Goal: Task Accomplishment & Management: Use online tool/utility

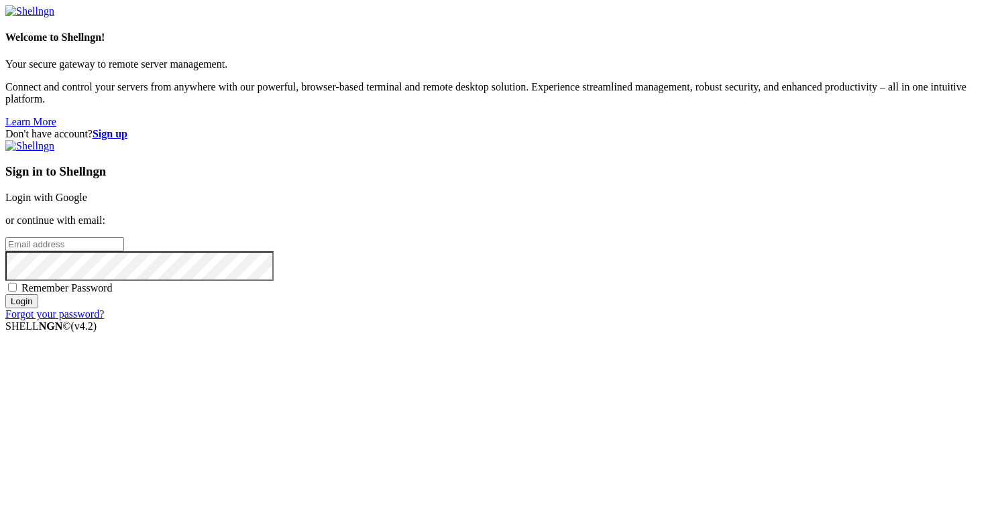
click at [124, 247] on input "email" at bounding box center [64, 244] width 119 height 14
type input "jonatahn@"
type input "jhonat"
type input "[PERSON_NAME][EMAIL_ADDRESS][DOMAIN_NAME]"
click at [364, 320] on div "Don't have account? Sign up Sign in to Shellngn Login with Google or continue w…" at bounding box center [498, 224] width 987 height 192
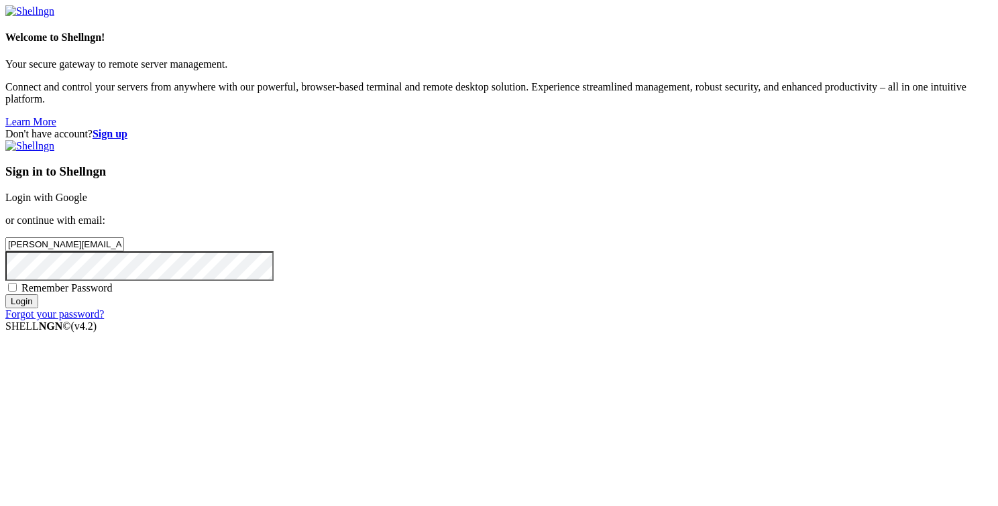
click at [38, 308] on input "Login" at bounding box center [21, 301] width 33 height 14
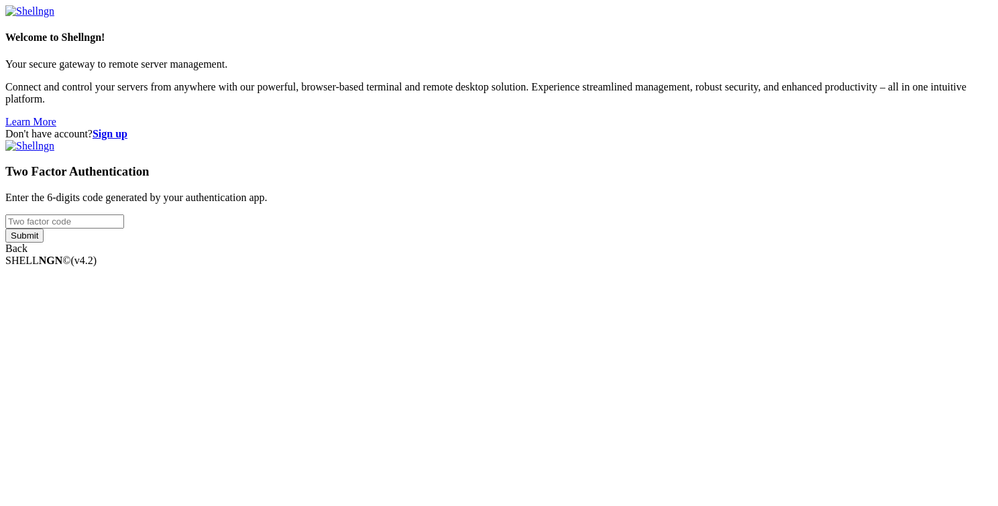
click at [124, 229] on input "number" at bounding box center [64, 222] width 119 height 14
type input "-1"
click at [124, 229] on input "-1" at bounding box center [64, 222] width 119 height 14
type input "641260"
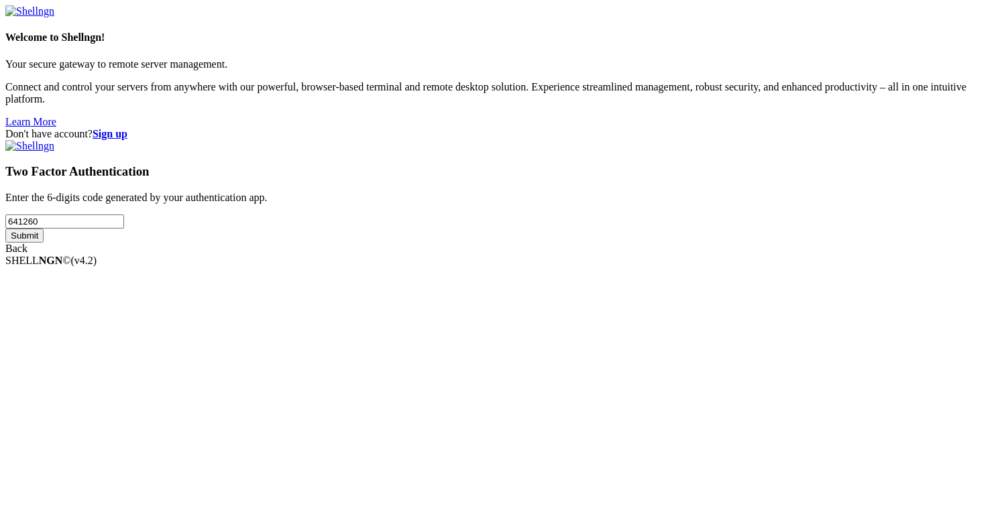
click at [44, 243] on input "Submit" at bounding box center [24, 236] width 38 height 14
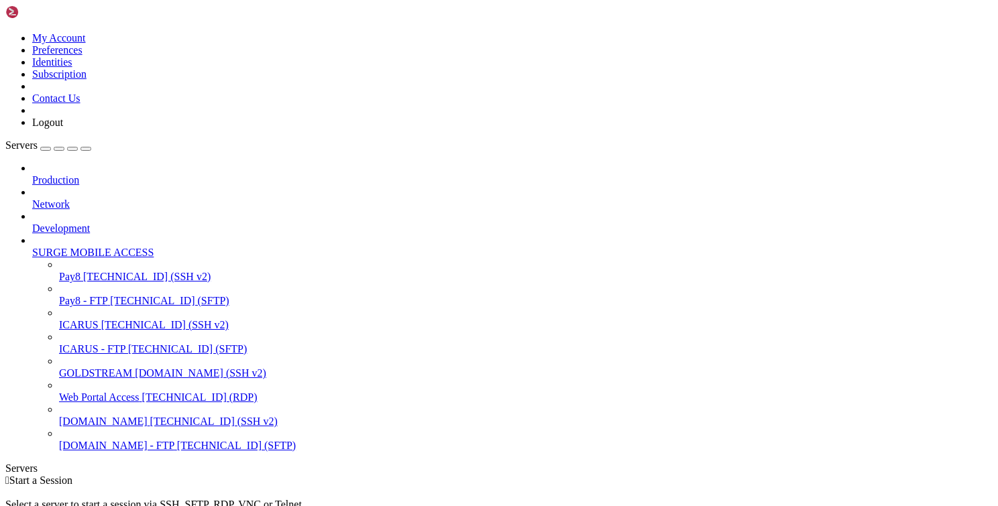
click at [110, 295] on span "[TECHNICAL_ID] (SFTP)" at bounding box center [169, 300] width 119 height 11
click at [101, 271] on span "[TECHNICAL_ID] (SSH v2)" at bounding box center [146, 276] width 127 height 11
click at [97, 295] on span "Pay8 - FTP" at bounding box center [83, 300] width 48 height 11
click at [135, 375] on span "[DOMAIN_NAME] (SSH v2)" at bounding box center [200, 372] width 131 height 11
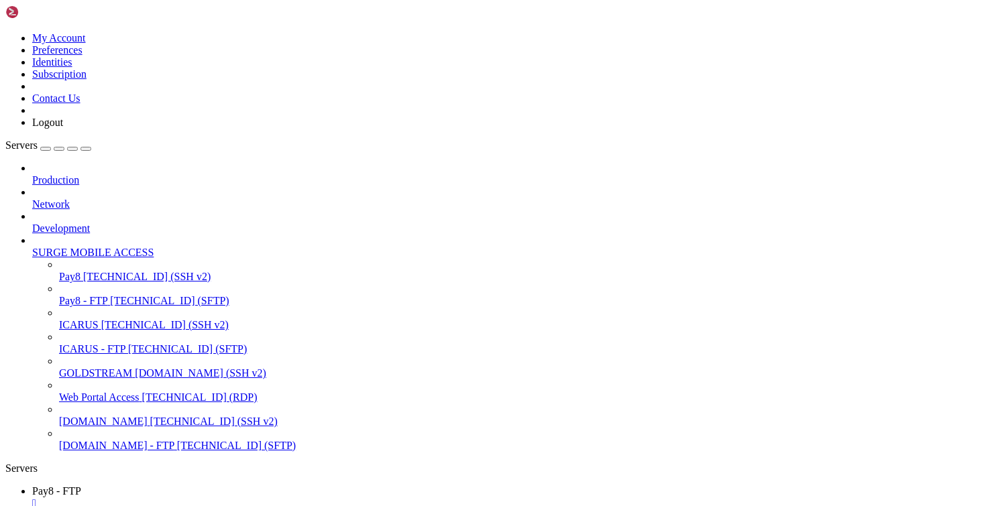
click at [96, 343] on span "ICARUS - FTP" at bounding box center [92, 348] width 66 height 11
type input "/root"
click at [105, 319] on link "ICARUS [TECHNICAL_ID] (SSH v2)" at bounding box center [525, 325] width 933 height 12
click at [99, 397] on span "Web Portal Access" at bounding box center [99, 397] width 80 height 11
click at [107, 367] on span "GOLDSTREAM" at bounding box center [95, 372] width 73 height 11
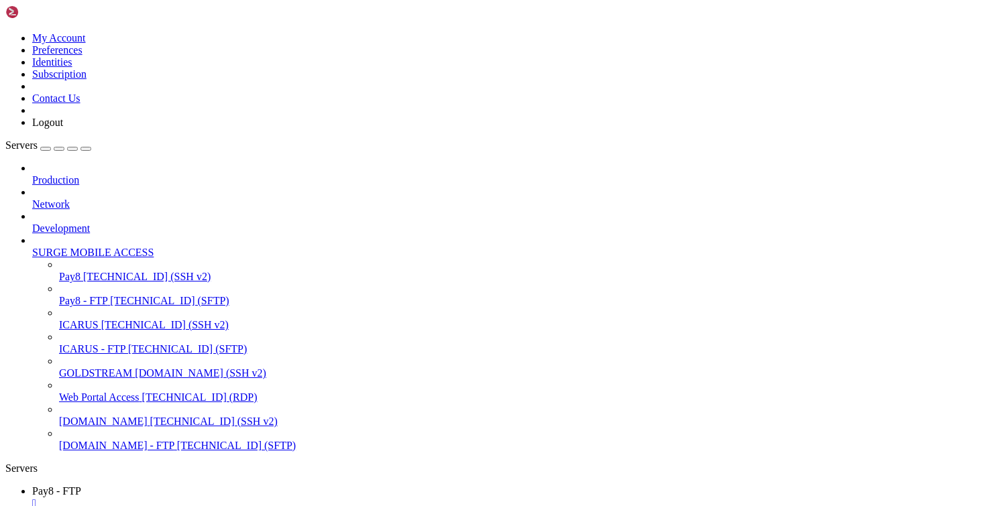
click at [99, 319] on span "ICARUS" at bounding box center [79, 324] width 40 height 11
click at [86, 149] on icon "button" at bounding box center [86, 149] width 0 height 0
